Goal: Information Seeking & Learning: Learn about a topic

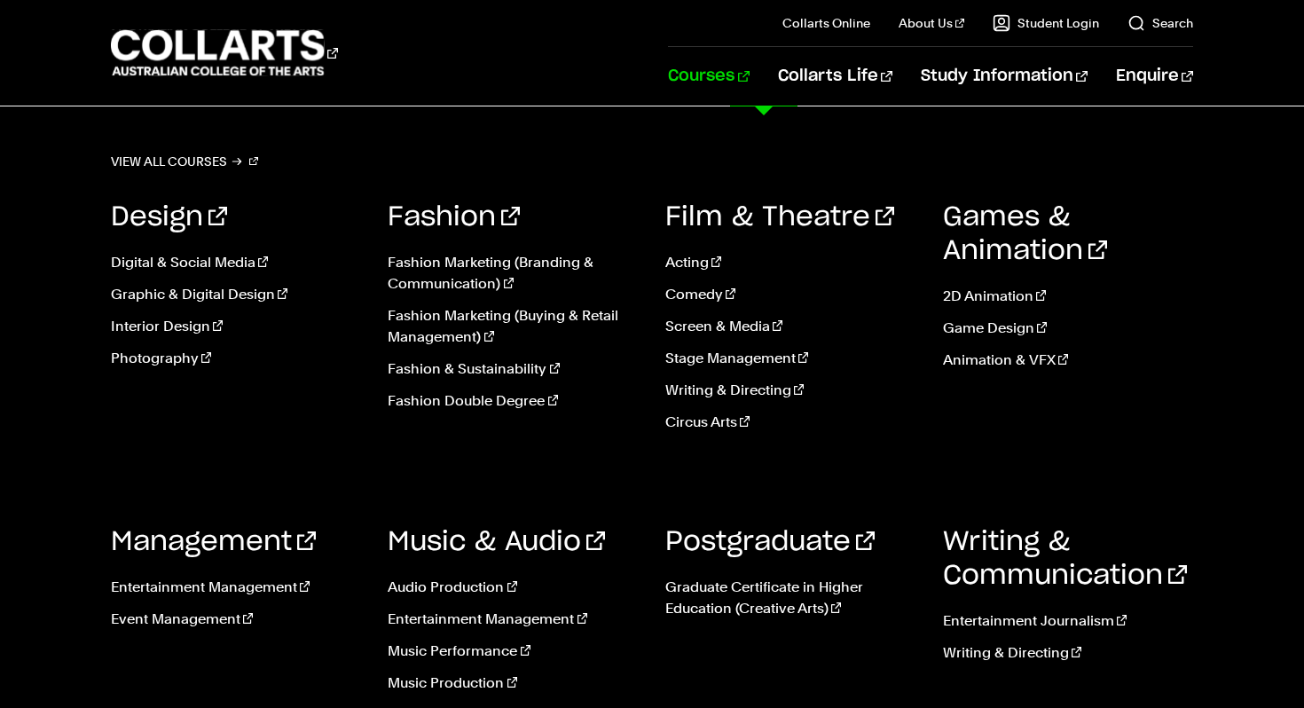
click at [749, 95] on link "Courses" at bounding box center [708, 76] width 81 height 59
click at [214, 586] on link "Entertainment Management" at bounding box center [236, 587] width 251 height 21
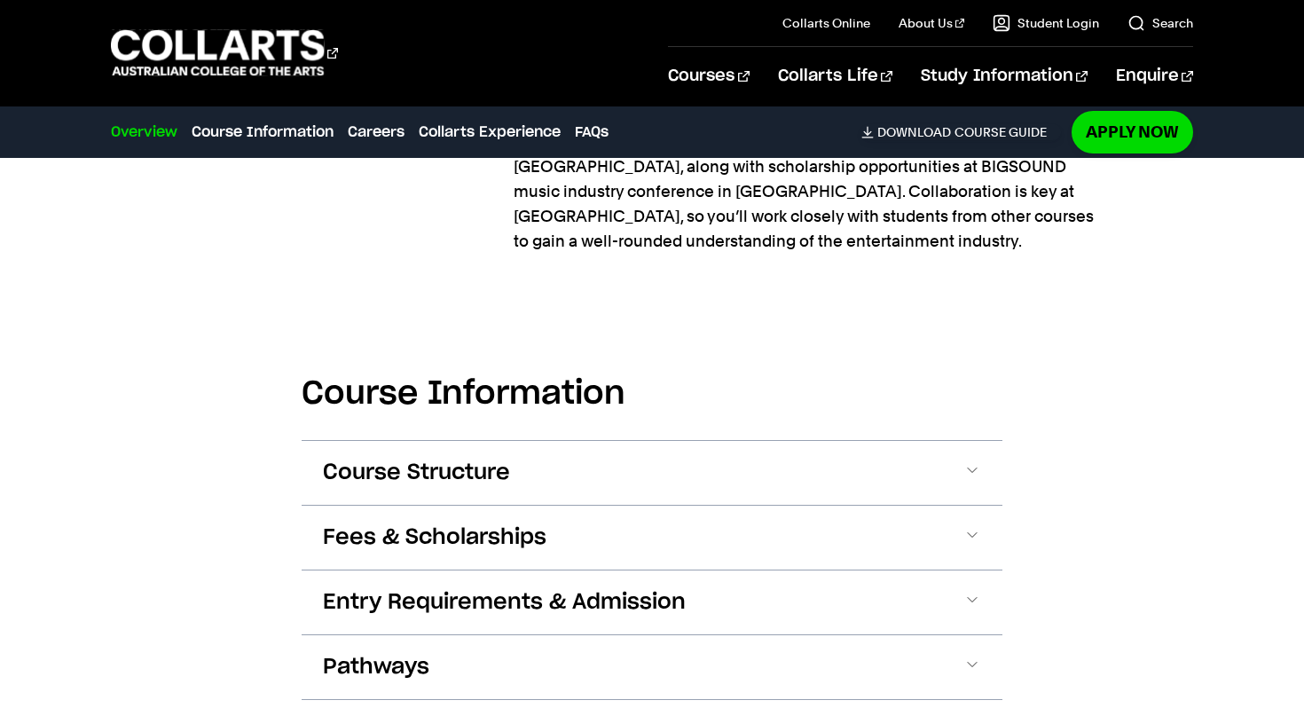
scroll to position [2357, 0]
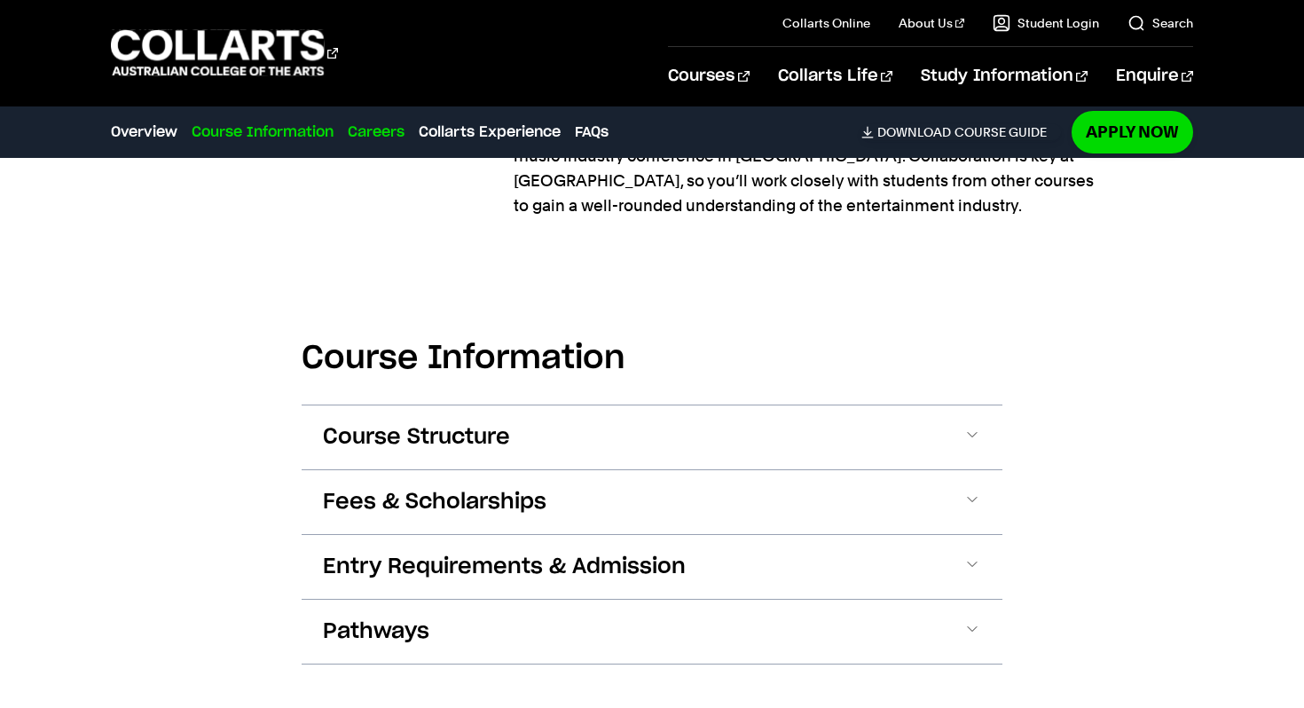
click at [382, 129] on link "Careers" at bounding box center [376, 132] width 57 height 21
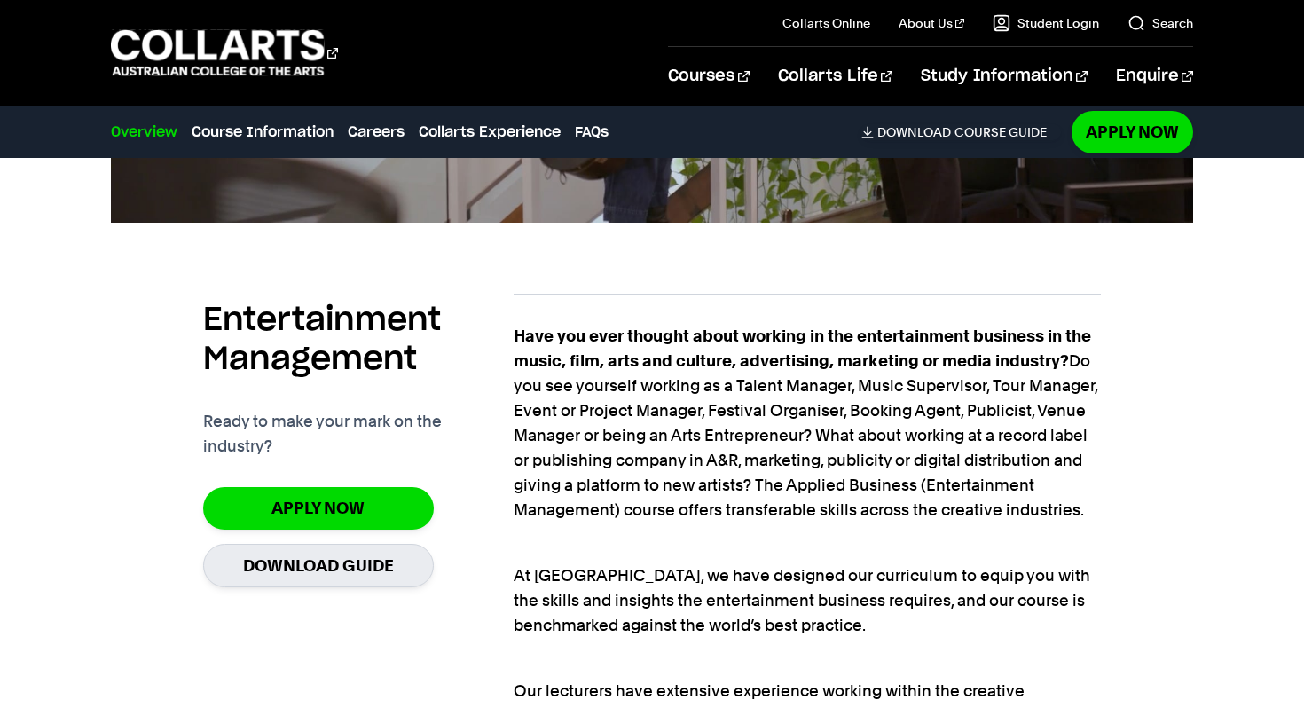
scroll to position [1090, 0]
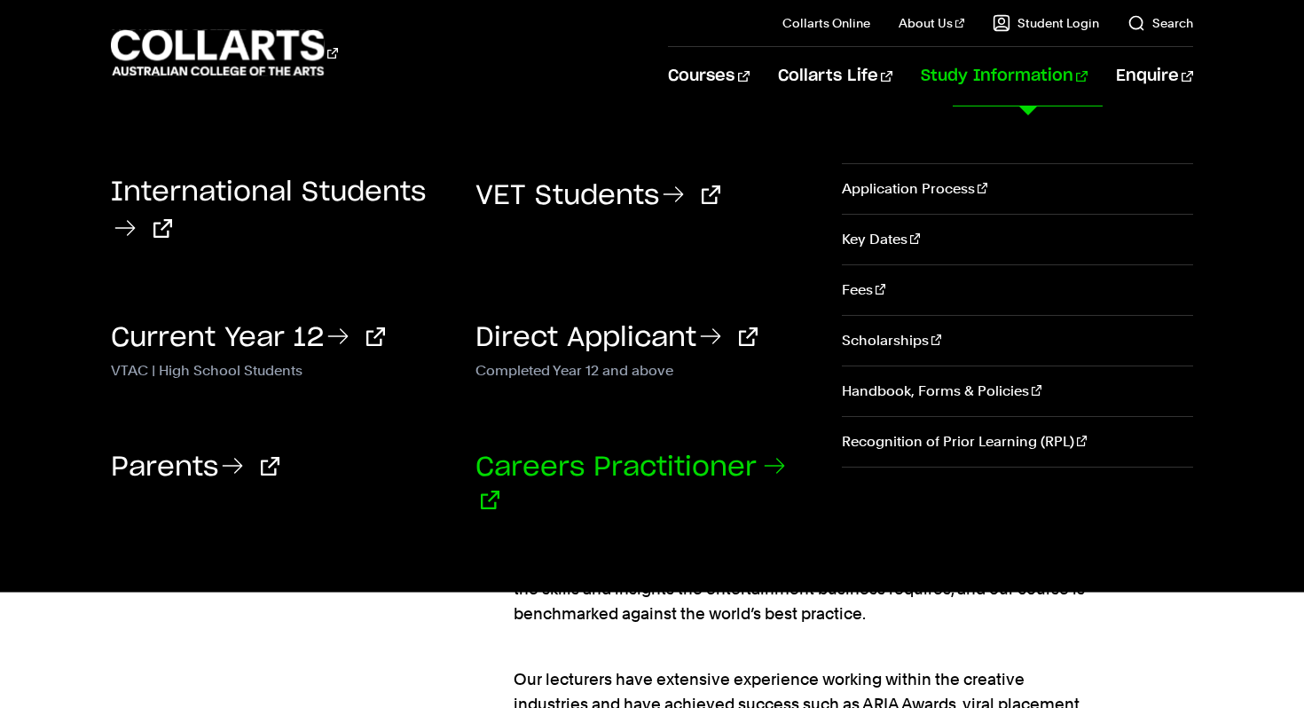
click at [633, 475] on link "Careers Practitioner" at bounding box center [631, 484] width 310 height 60
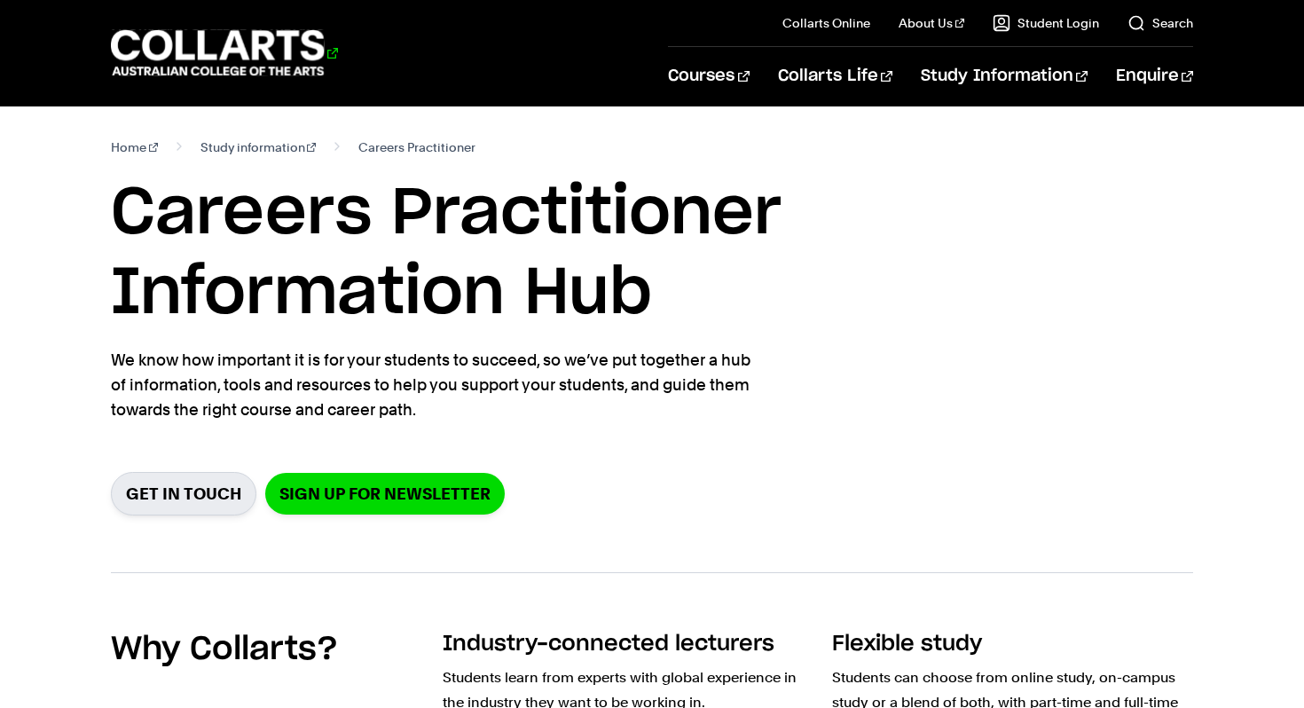
click at [304, 68] on 1 "Go to homepage" at bounding box center [218, 53] width 214 height 46
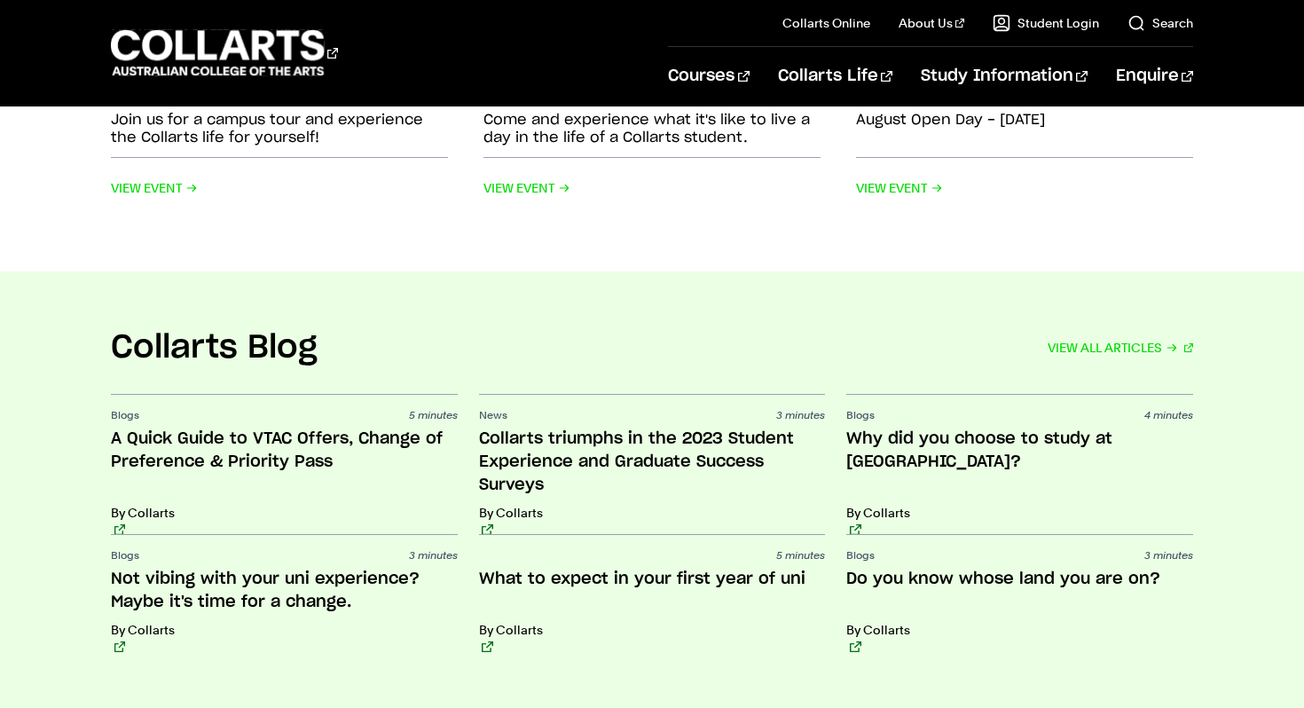
scroll to position [3901, 0]
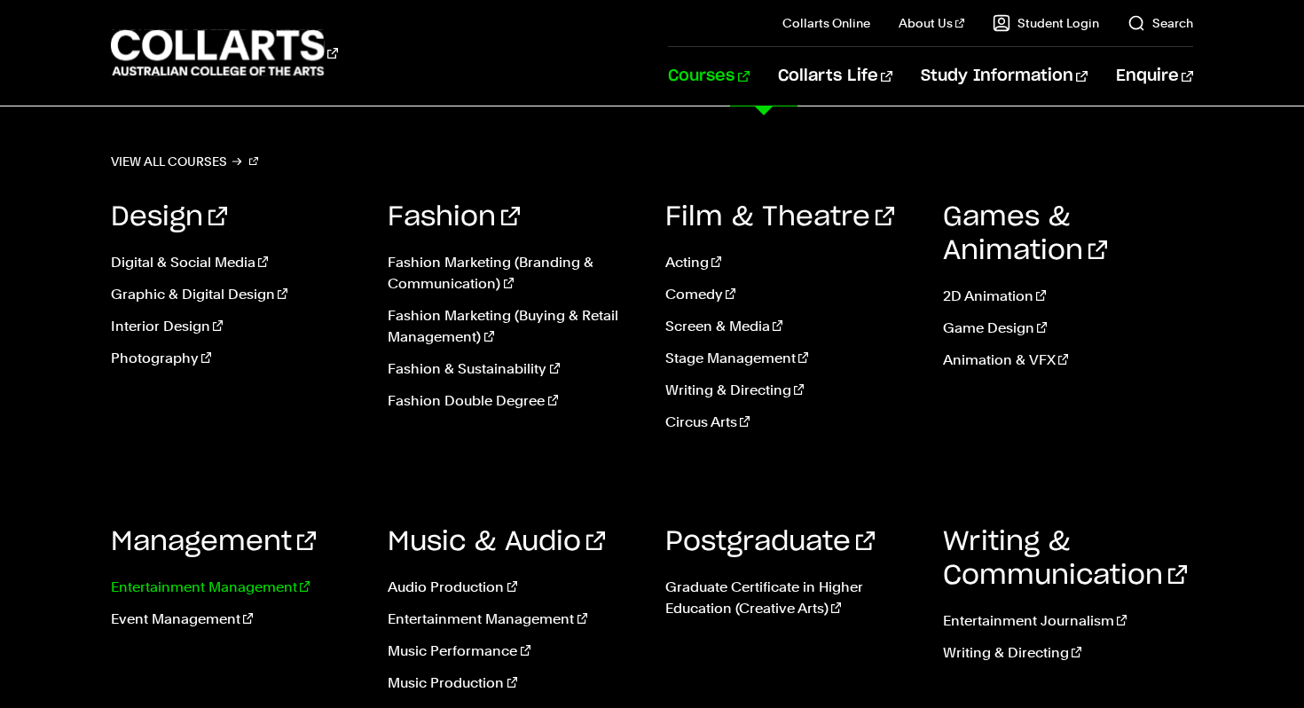
click at [204, 587] on link "Entertainment Management" at bounding box center [236, 587] width 251 height 21
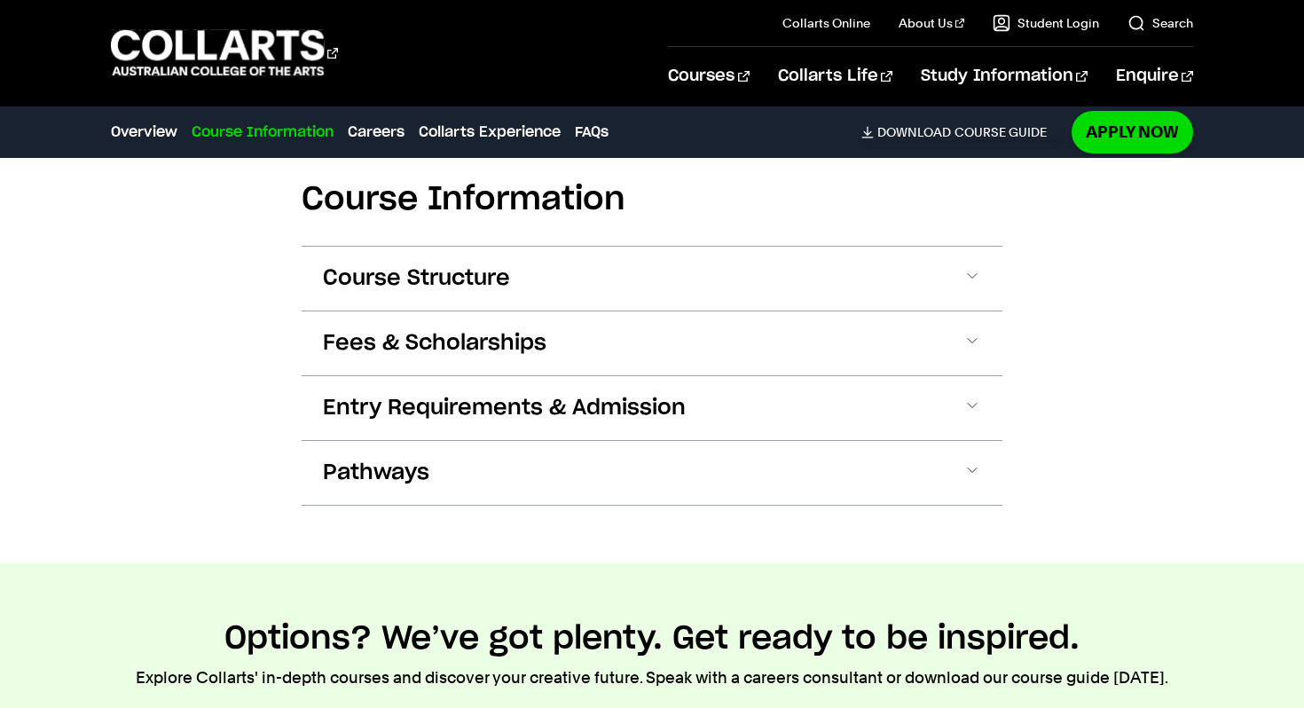
scroll to position [2495, 0]
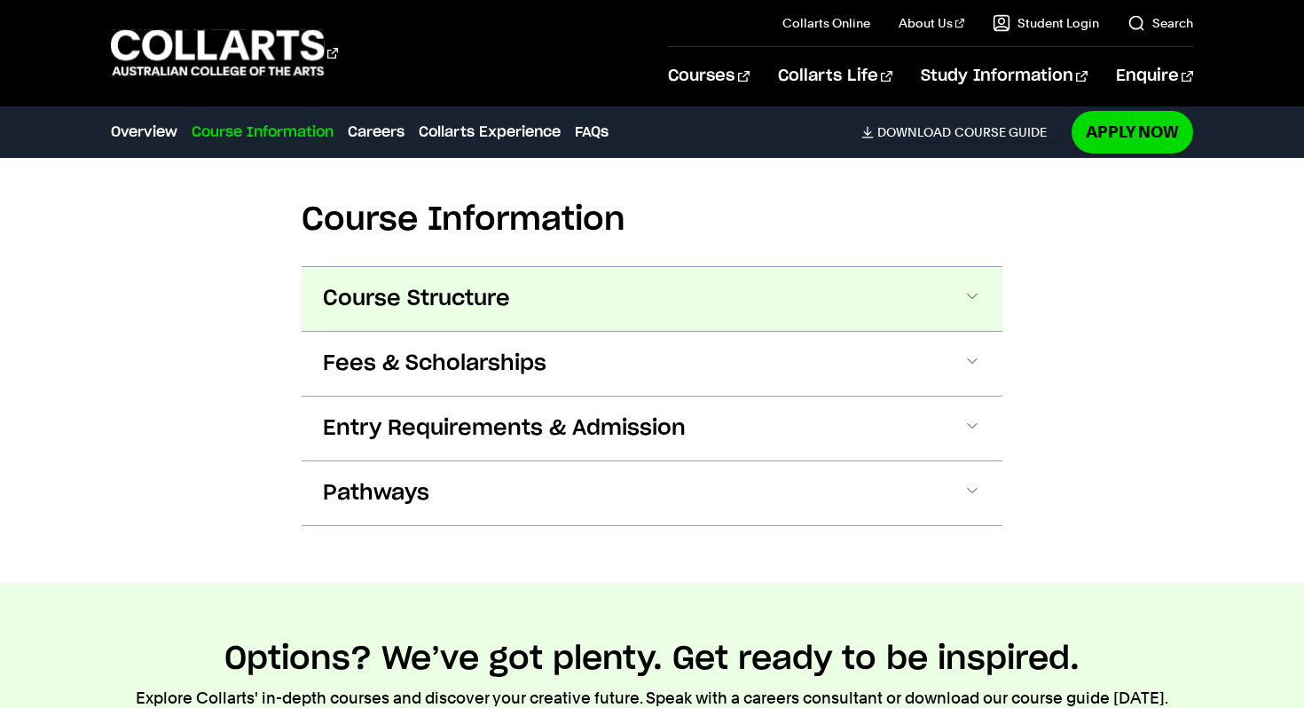
click at [541, 294] on button "Course Structure" at bounding box center [652, 299] width 701 height 64
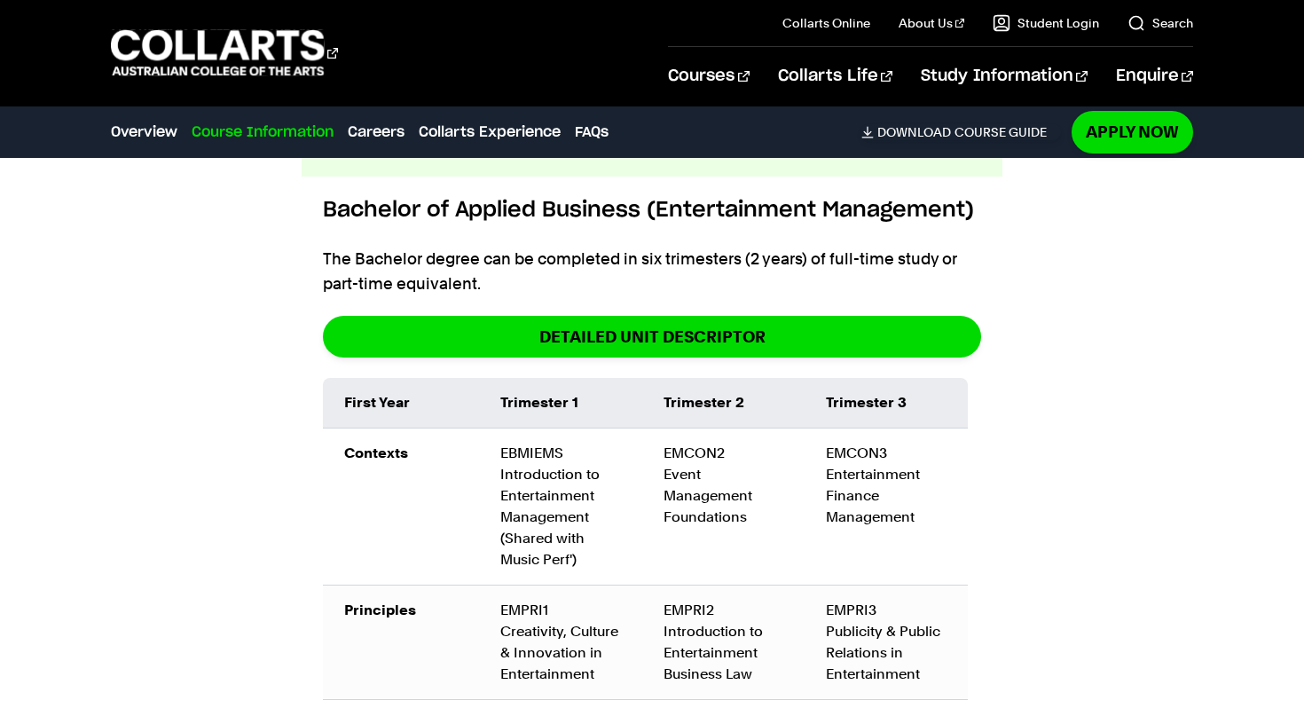
scroll to position [2585, 0]
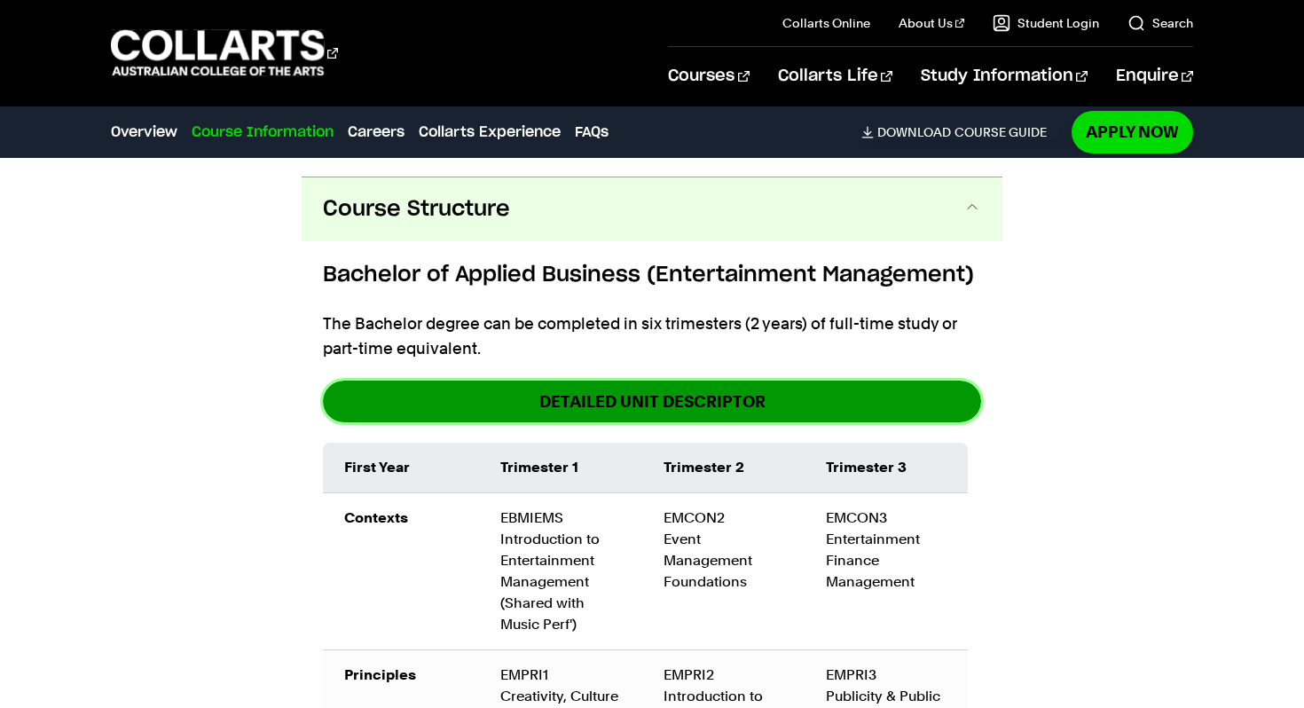
click at [627, 396] on link "detailed unit descriptor" at bounding box center [652, 402] width 658 height 42
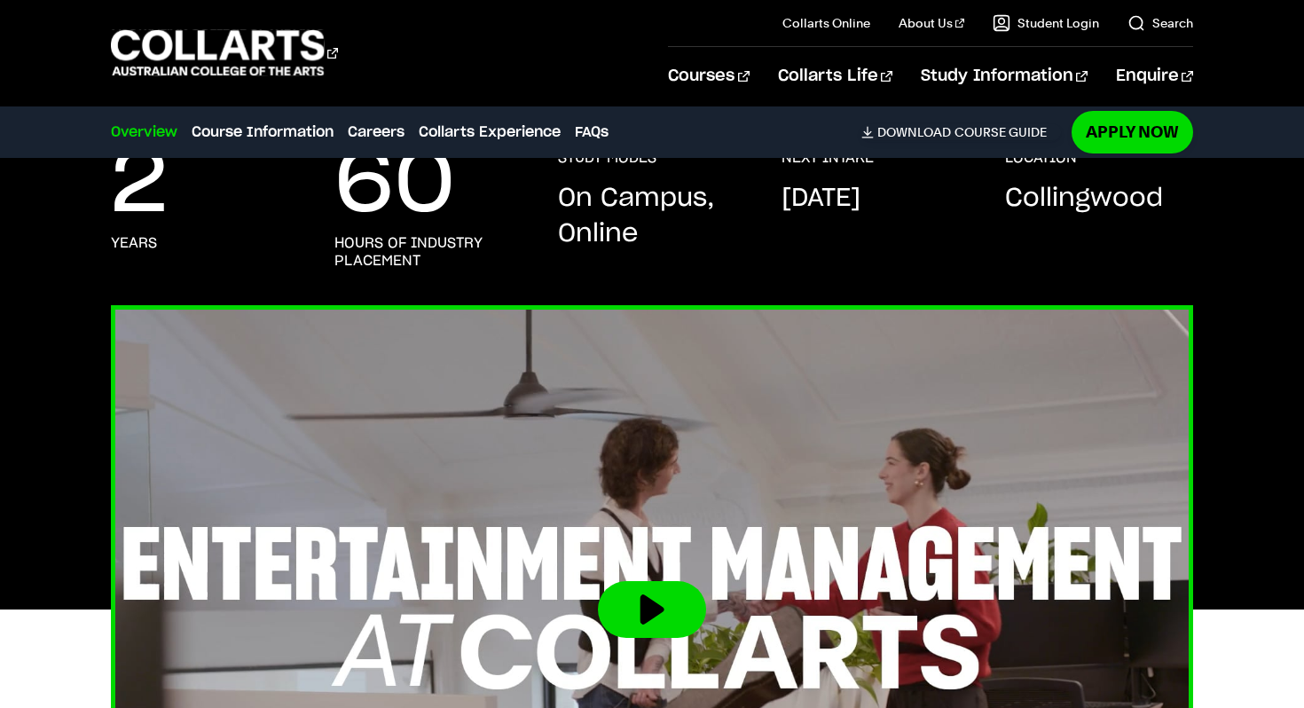
scroll to position [235, 0]
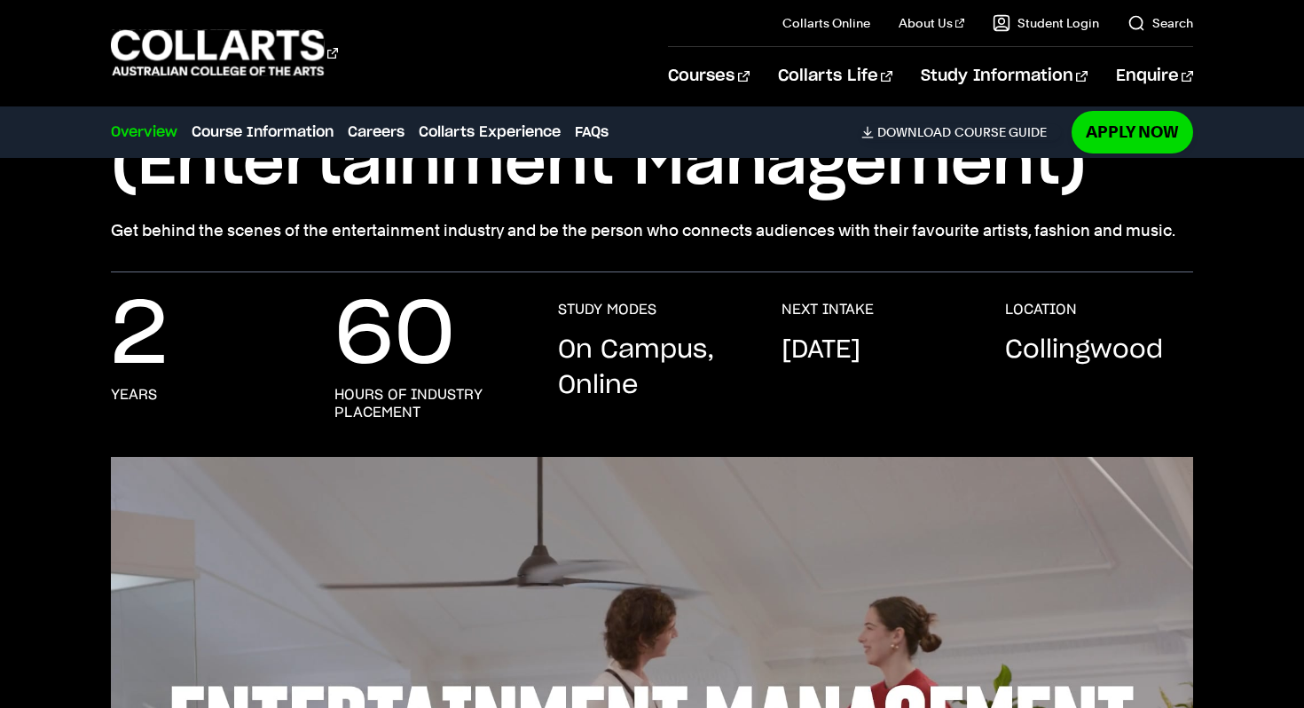
click at [614, 353] on p "On Campus, Online" at bounding box center [652, 368] width 188 height 71
click at [613, 393] on p "On Campus, Online" at bounding box center [652, 368] width 188 height 71
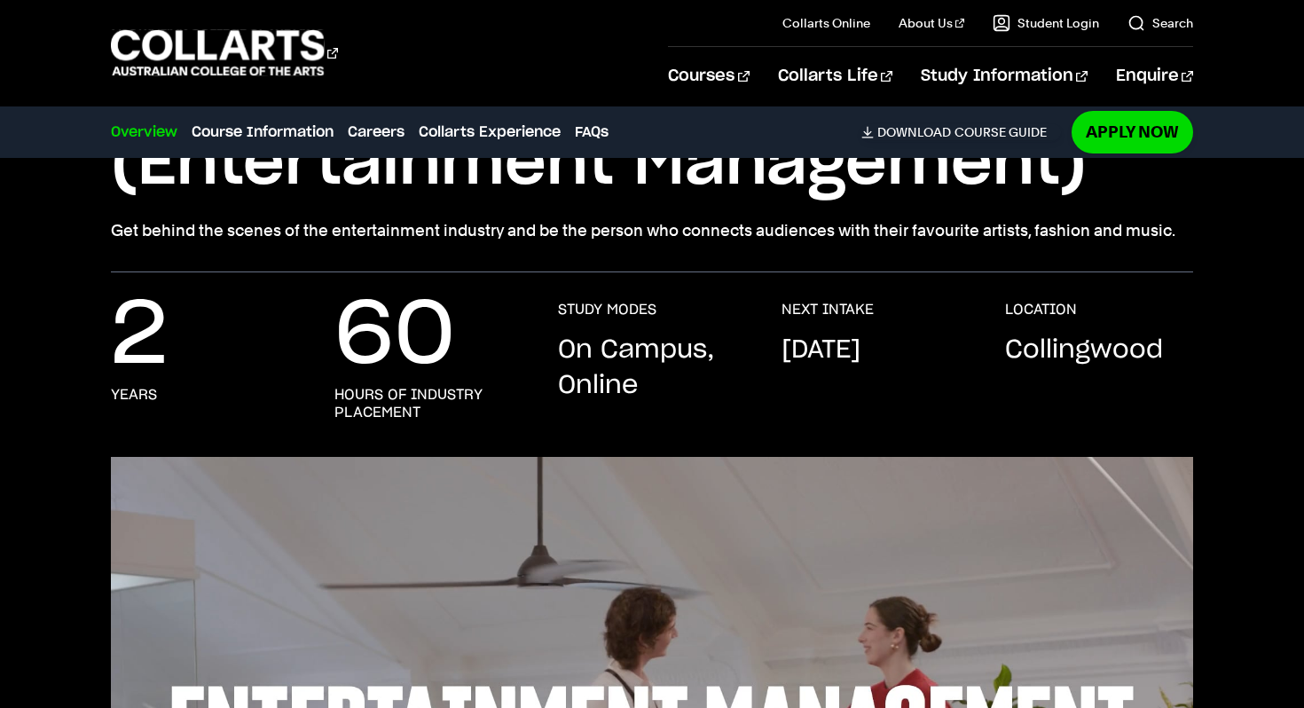
click at [613, 393] on p "On Campus, Online" at bounding box center [652, 368] width 188 height 71
click at [818, 361] on p "[DATE]" at bounding box center [821, 350] width 79 height 35
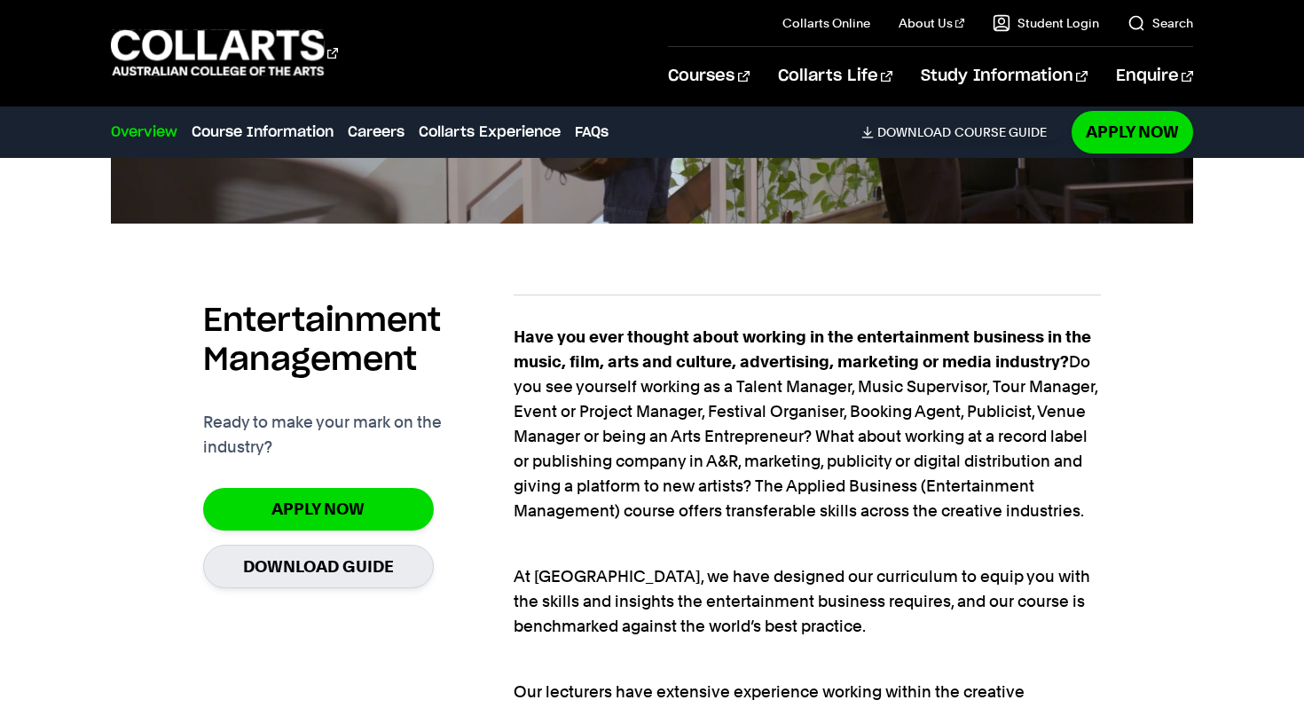
scroll to position [1192, 0]
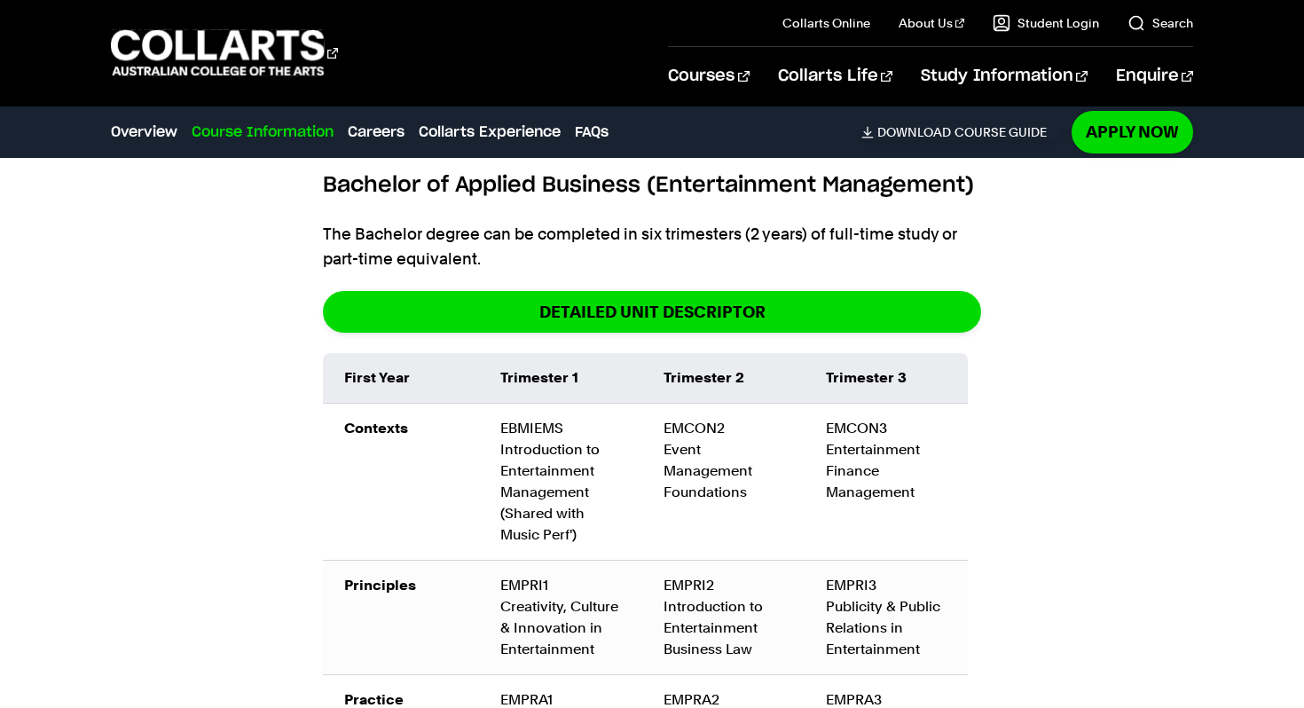
scroll to position [2681, 0]
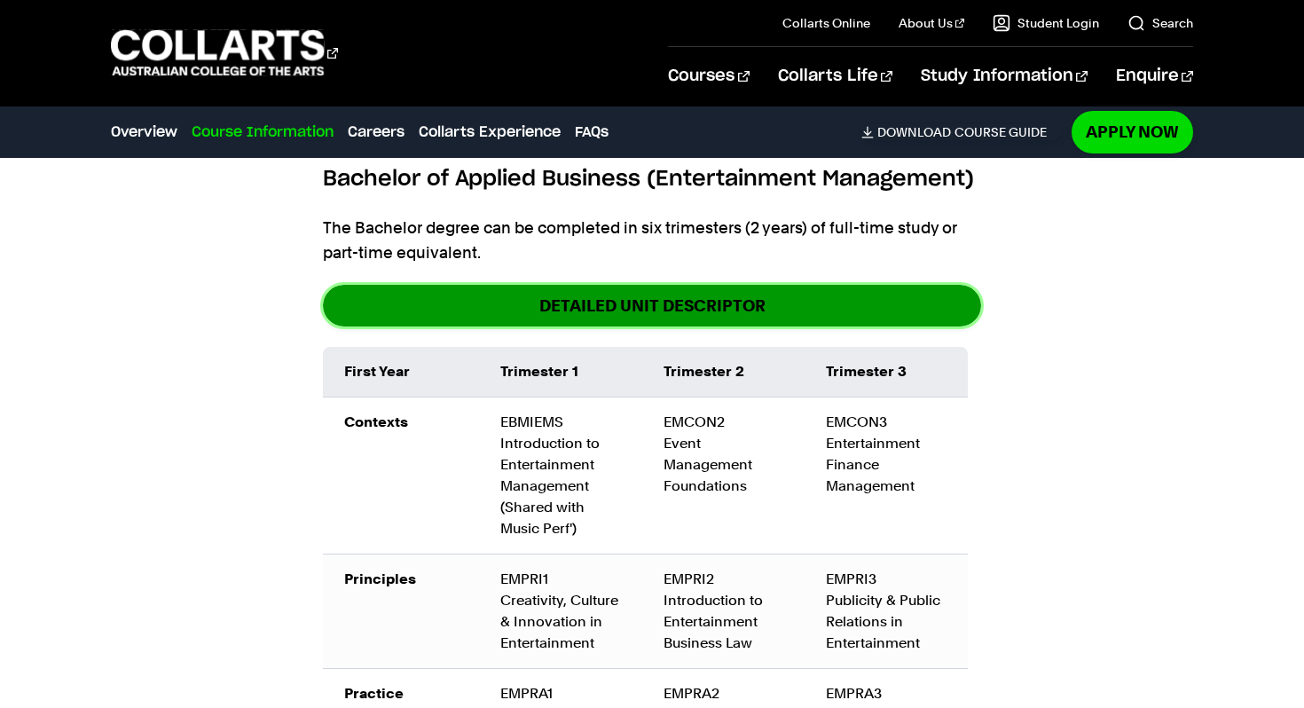
click at [708, 305] on link "detailed unit descriptor" at bounding box center [652, 306] width 658 height 42
